Goal: Transaction & Acquisition: Purchase product/service

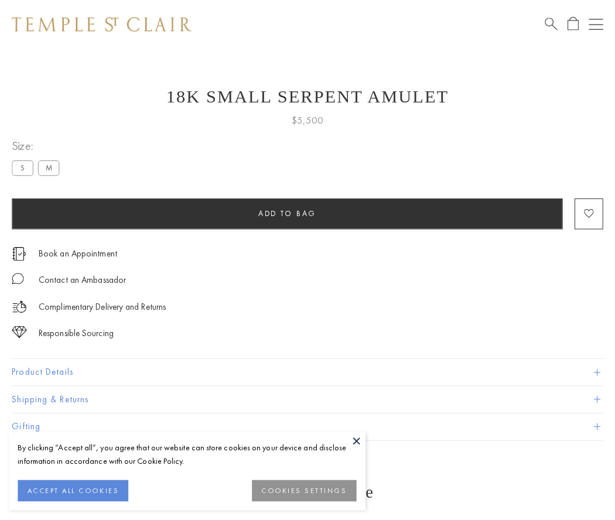
scroll to position [47, 0]
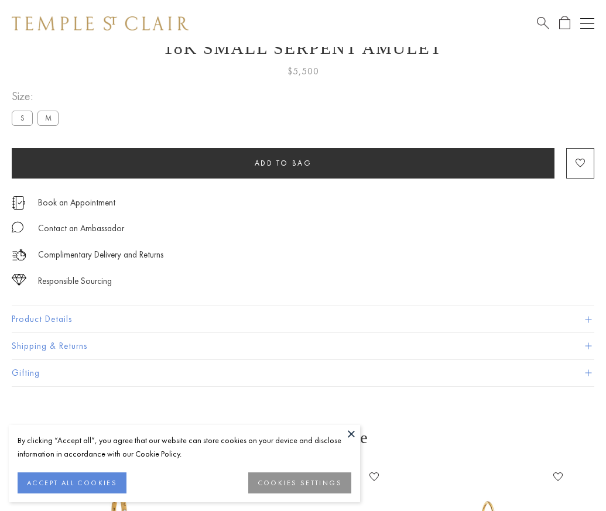
click at [283, 163] on span "Add to bag" at bounding box center [283, 163] width 57 height 10
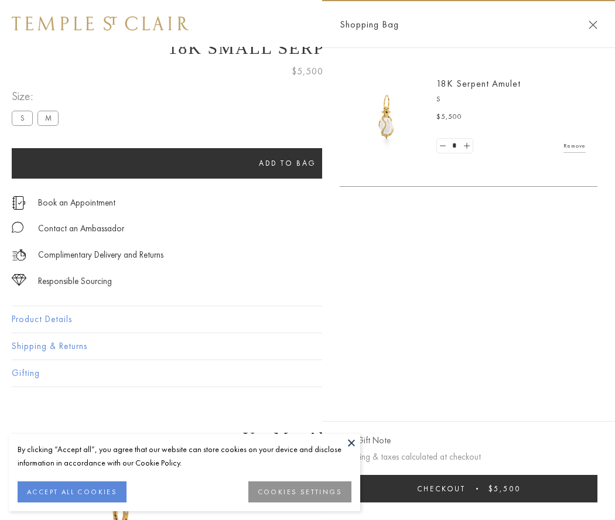
click at [469, 489] on button "Checkout $5,500" at bounding box center [469, 489] width 258 height 28
